Goal: Entertainment & Leisure: Consume media (video, audio)

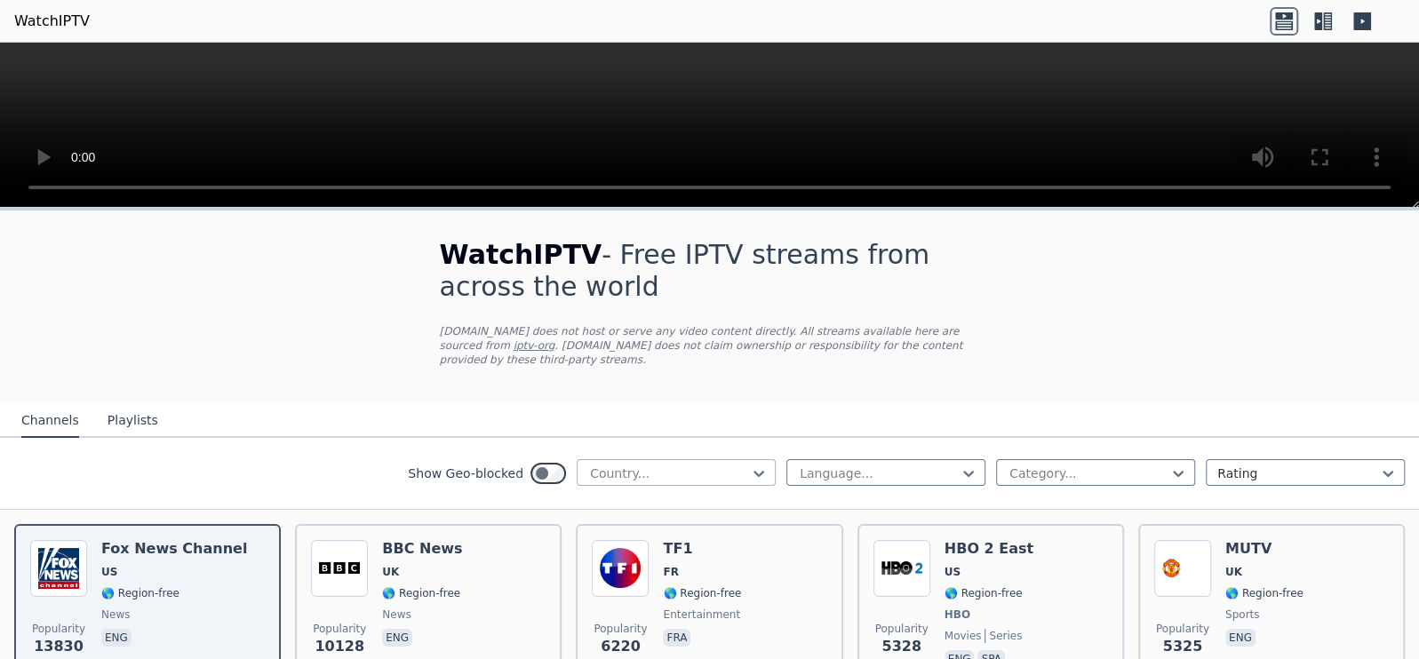
click at [673, 465] on div at bounding box center [669, 474] width 162 height 18
click at [763, 352] on div "WatchIPTV - Free IPTV streams from across the world [DOMAIN_NAME] does not host…" at bounding box center [709, 307] width 597 height 192
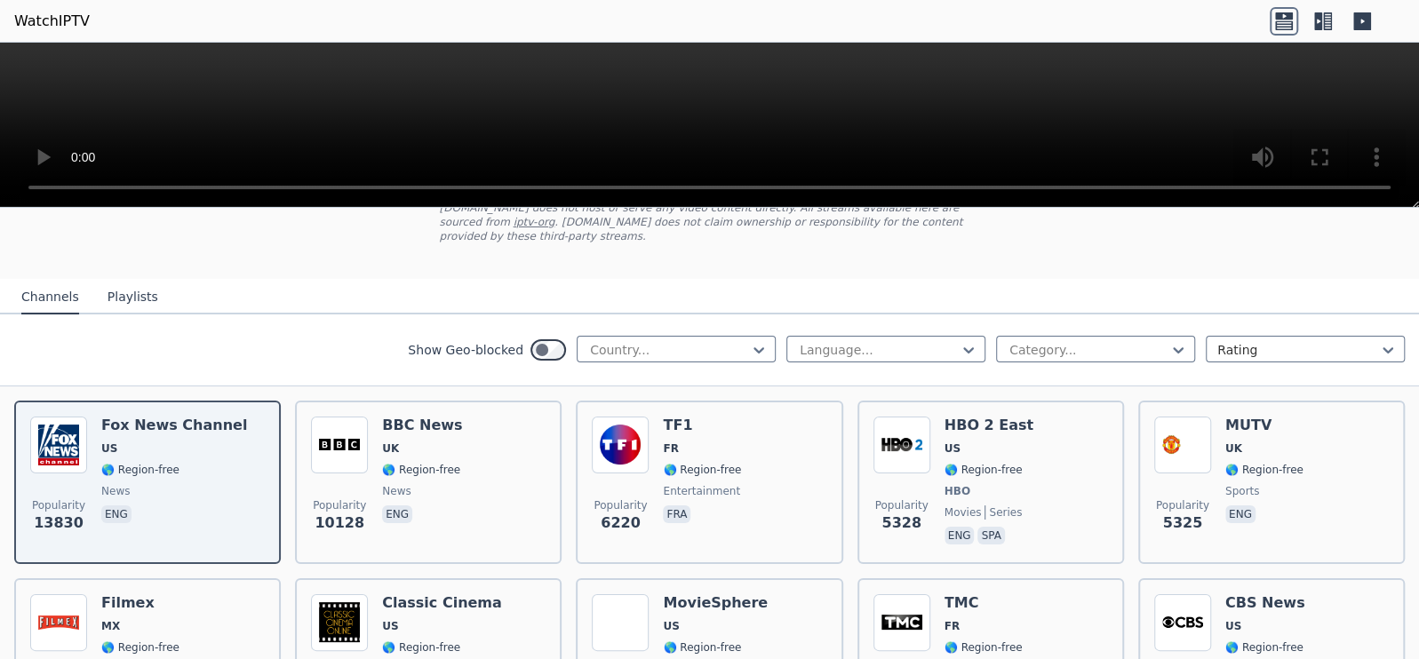
scroll to position [213, 0]
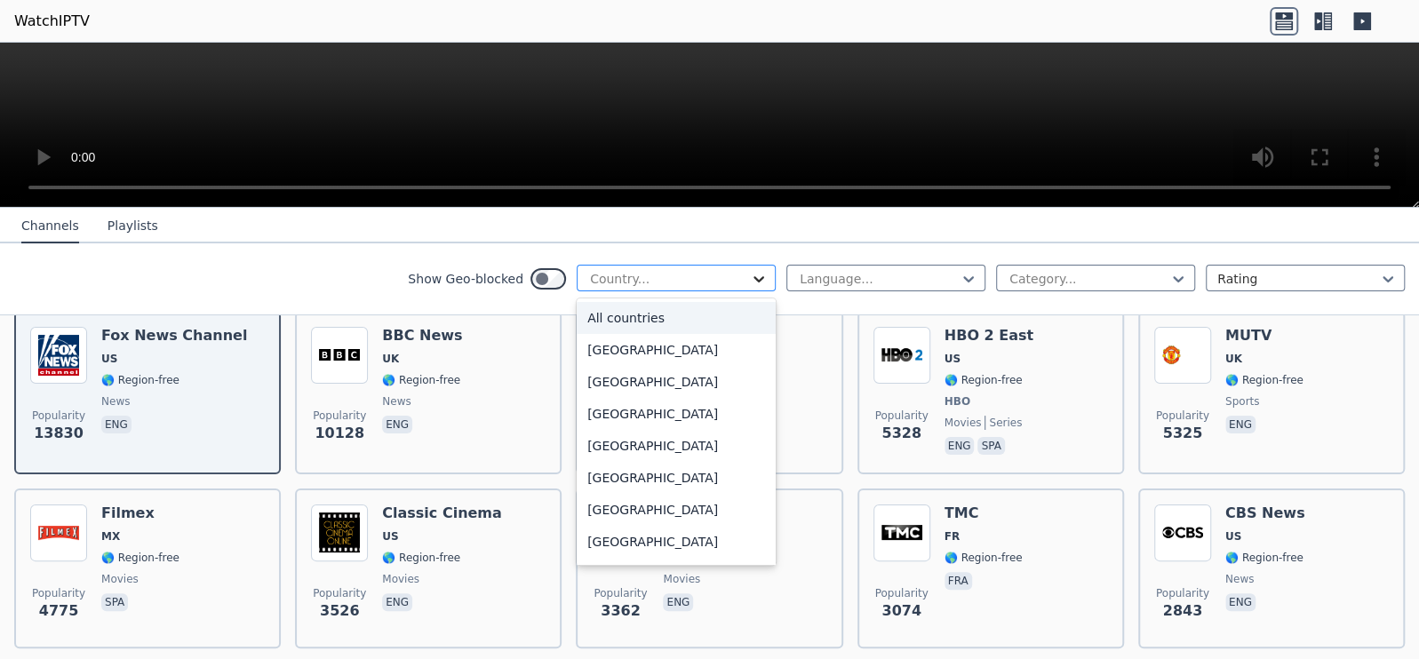
click at [750, 277] on icon at bounding box center [759, 279] width 18 height 18
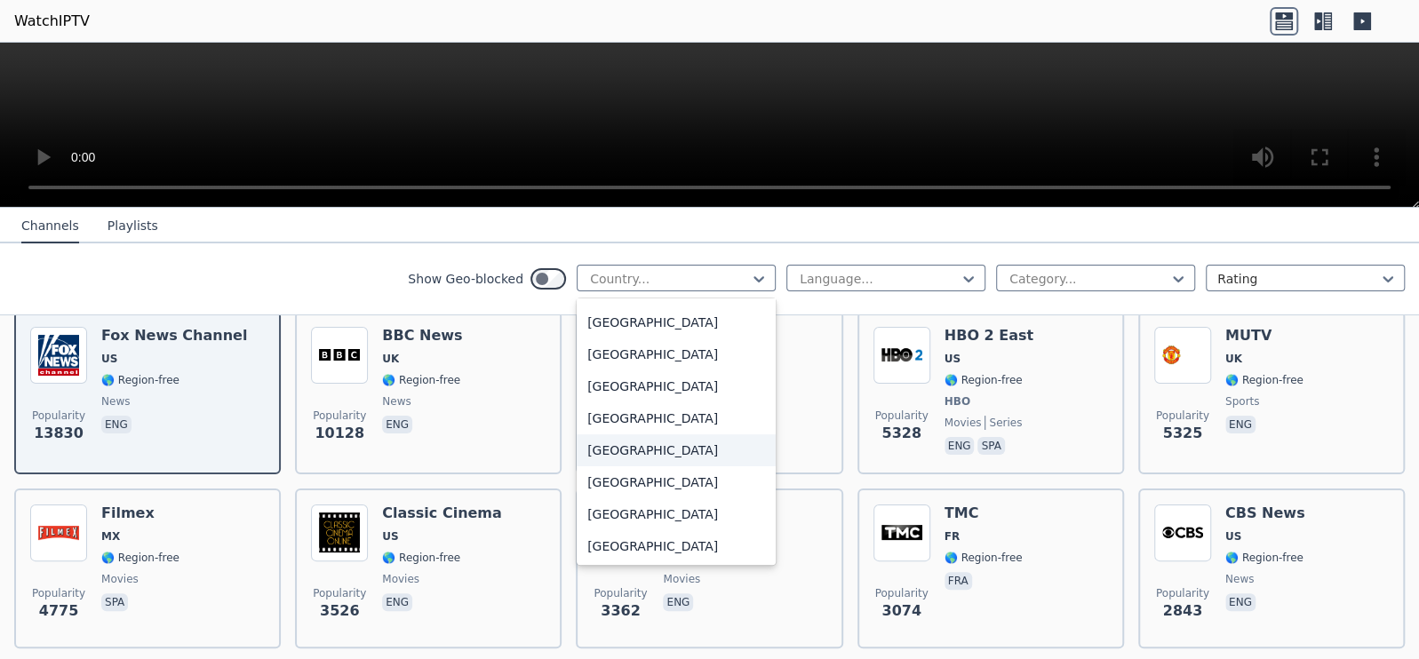
scroll to position [6239, 0]
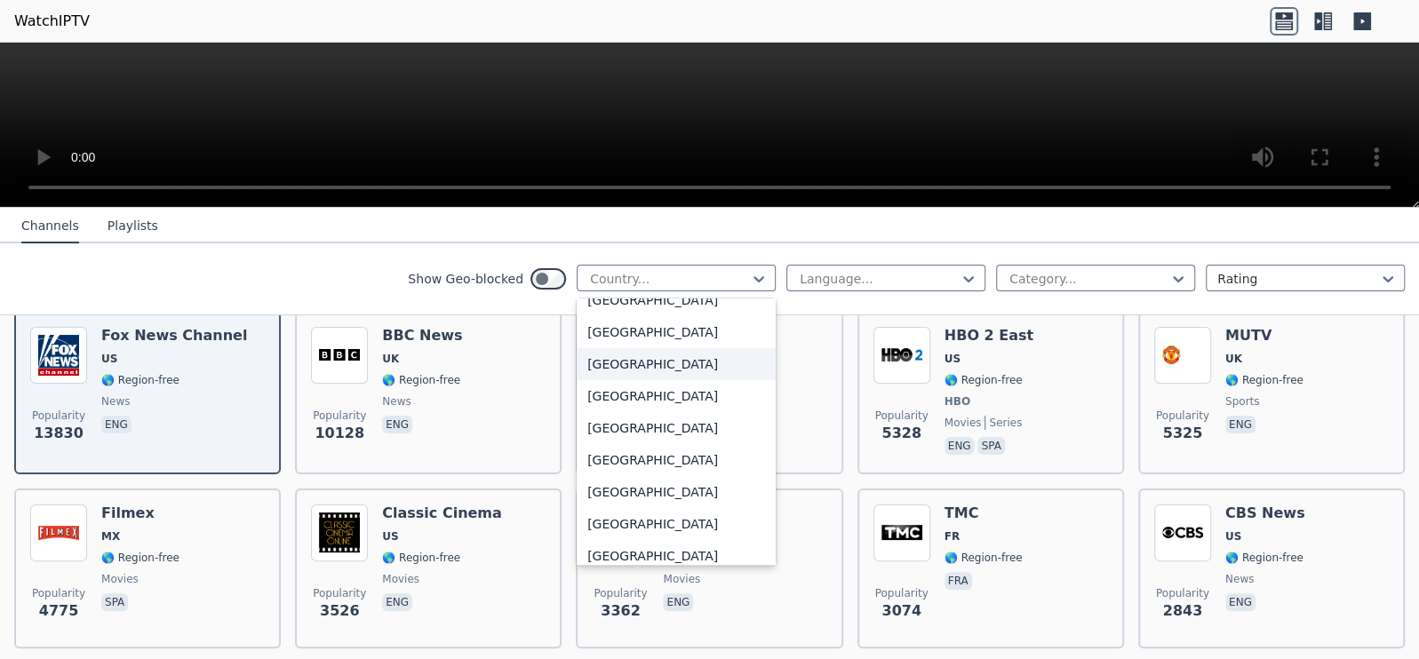
click at [644, 355] on div "[GEOGRAPHIC_DATA]" at bounding box center [676, 364] width 199 height 32
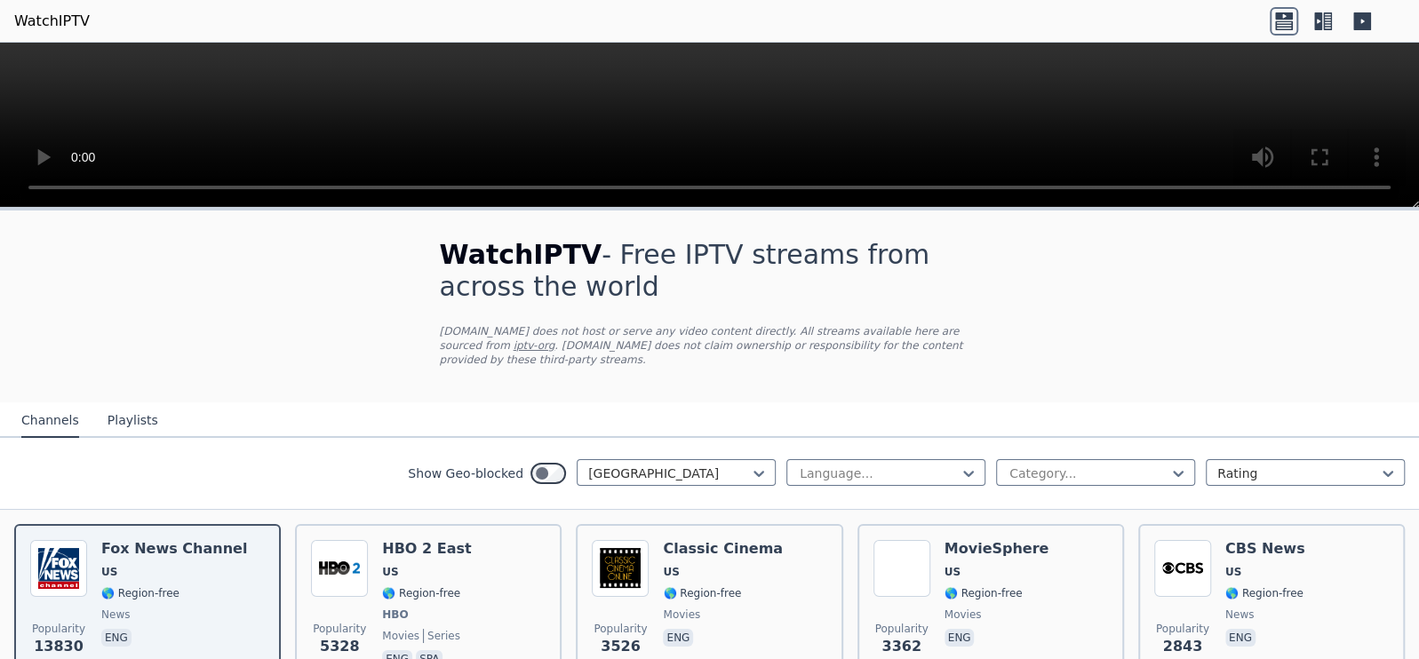
scroll to position [106, 0]
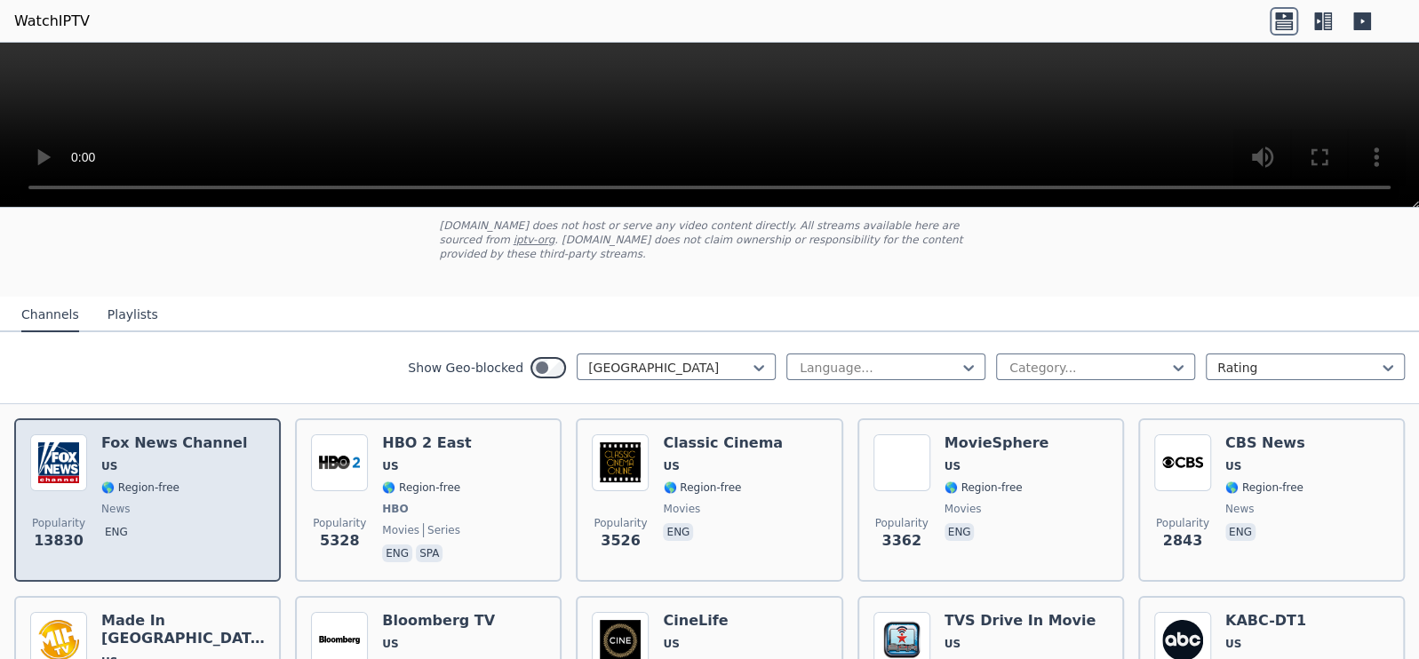
click at [180, 439] on div "[PERSON_NAME] US 🌎 Region-free news eng" at bounding box center [174, 499] width 146 height 131
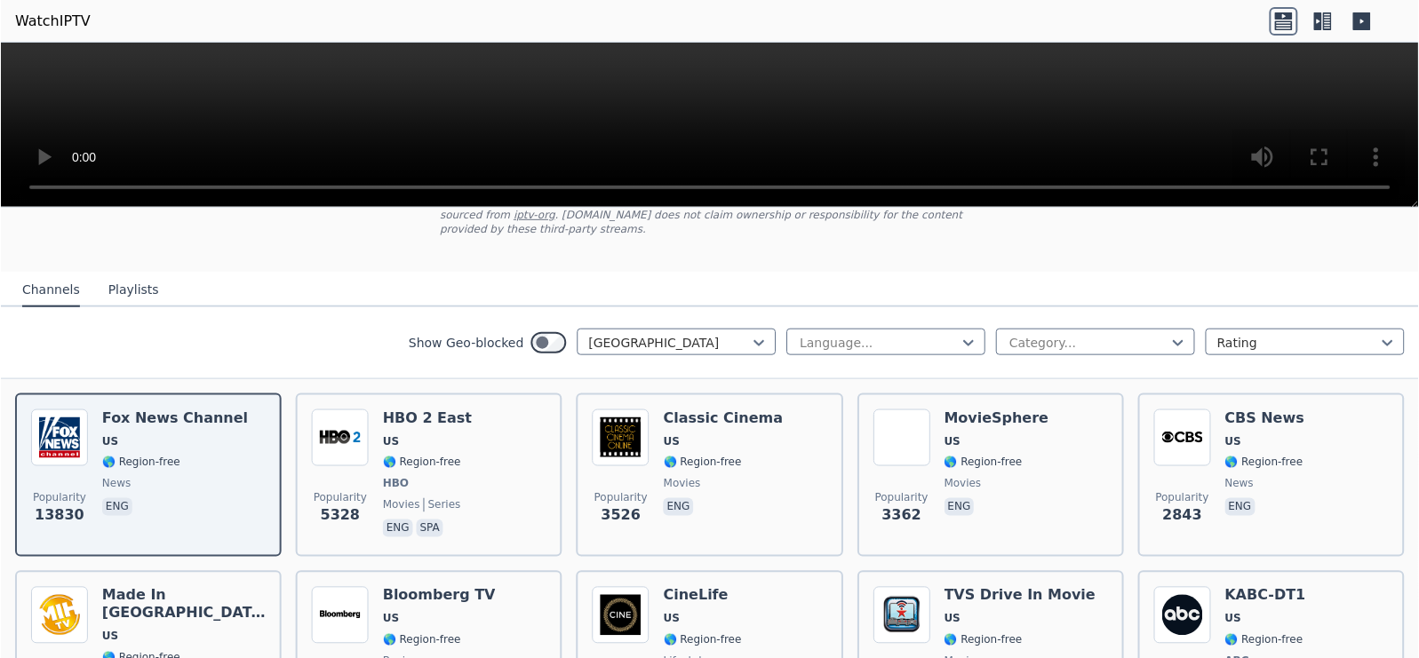
scroll to position [0, 0]
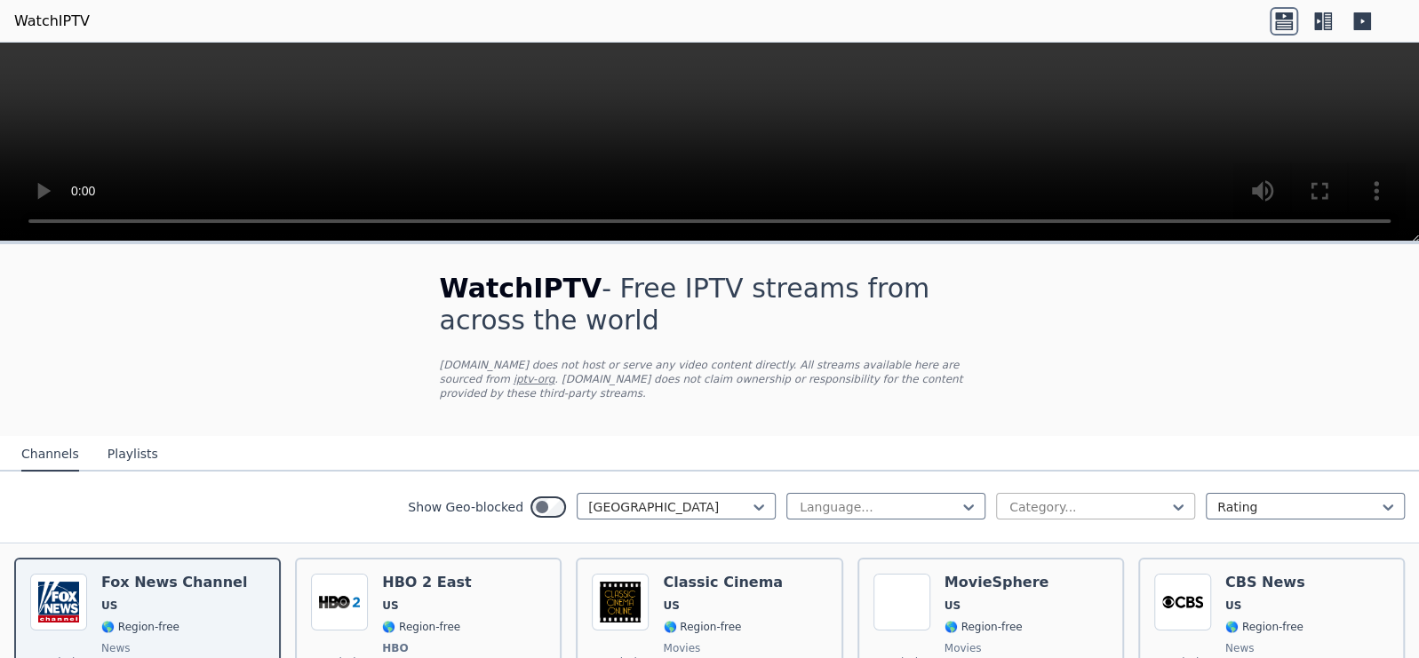
click at [1088, 498] on div at bounding box center [1088, 507] width 162 height 18
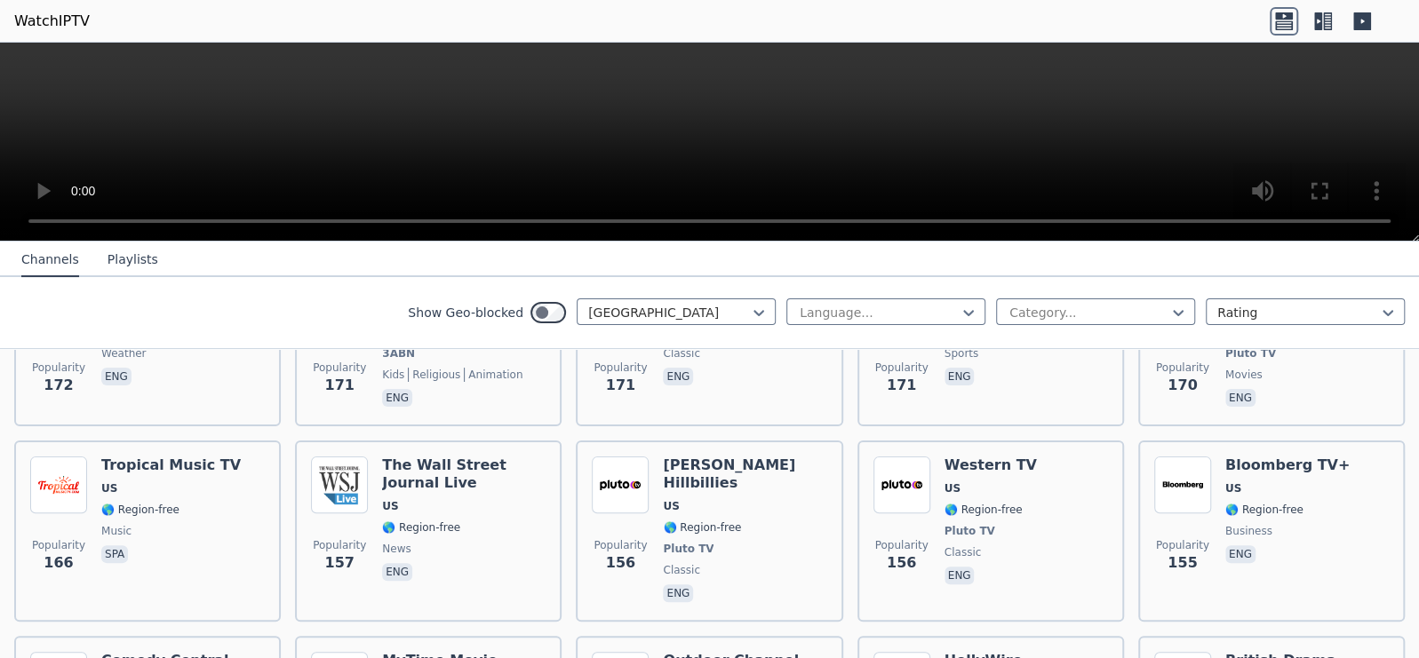
scroll to position [4797, 0]
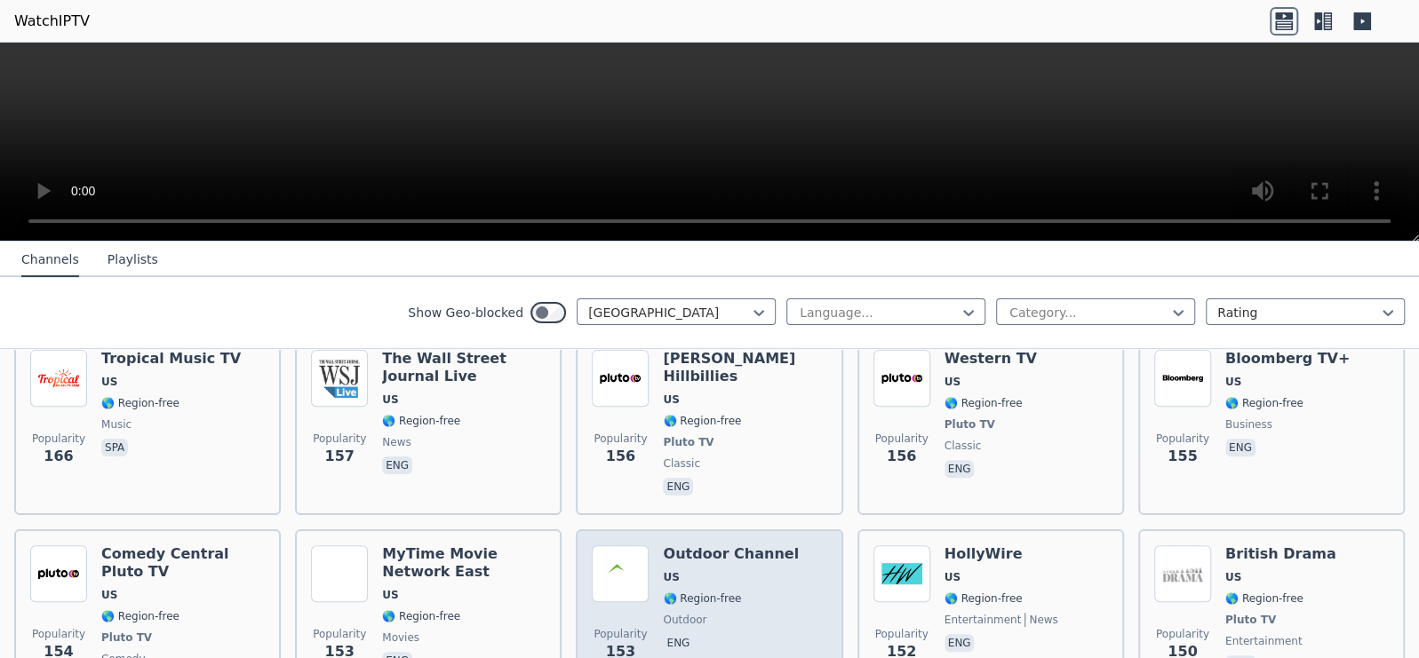
click at [726, 613] on span "outdoor" at bounding box center [731, 620] width 136 height 14
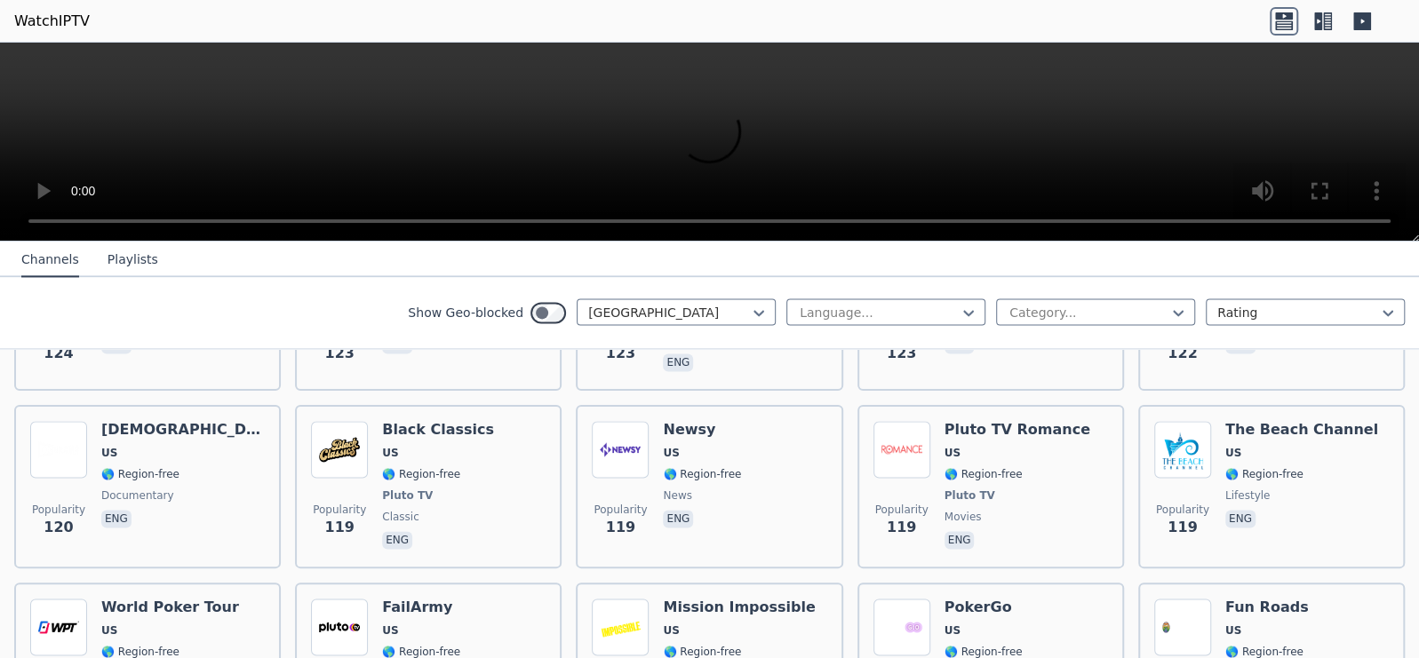
scroll to position [6075, 0]
